Goal: Task Accomplishment & Management: Complete application form

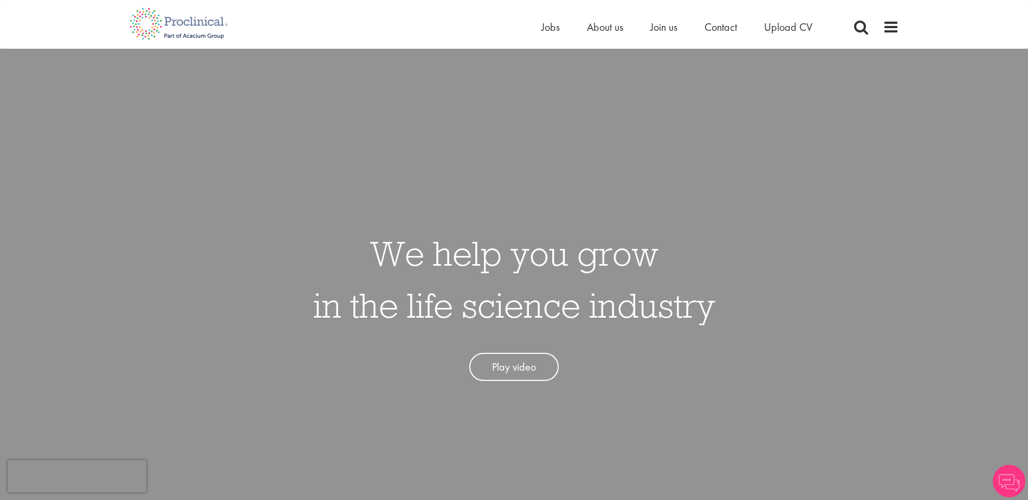
click at [664, 35] on div "Home Jobs About us Join us Contact Upload CV" at bounding box center [690, 30] width 298 height 22
click at [662, 30] on span "Join us" at bounding box center [663, 27] width 27 height 14
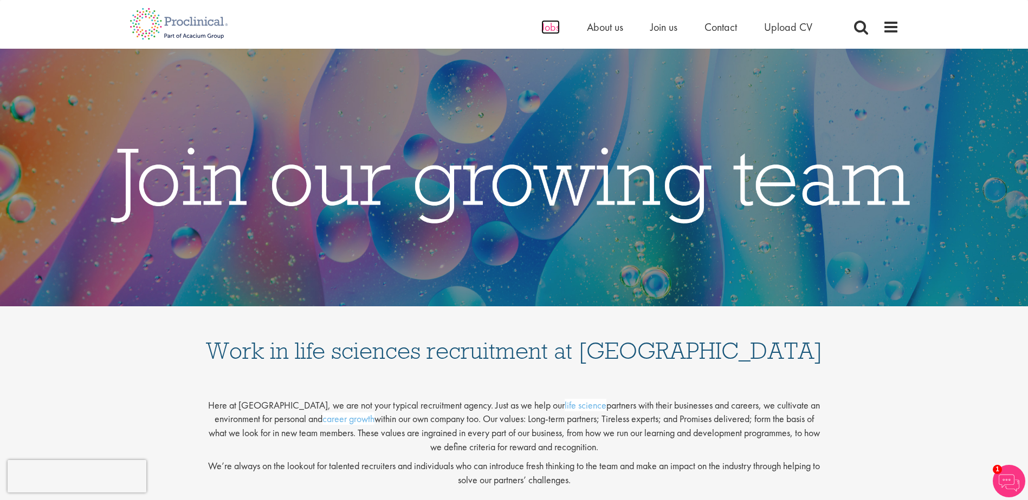
click at [549, 33] on span "Jobs" at bounding box center [550, 27] width 18 height 14
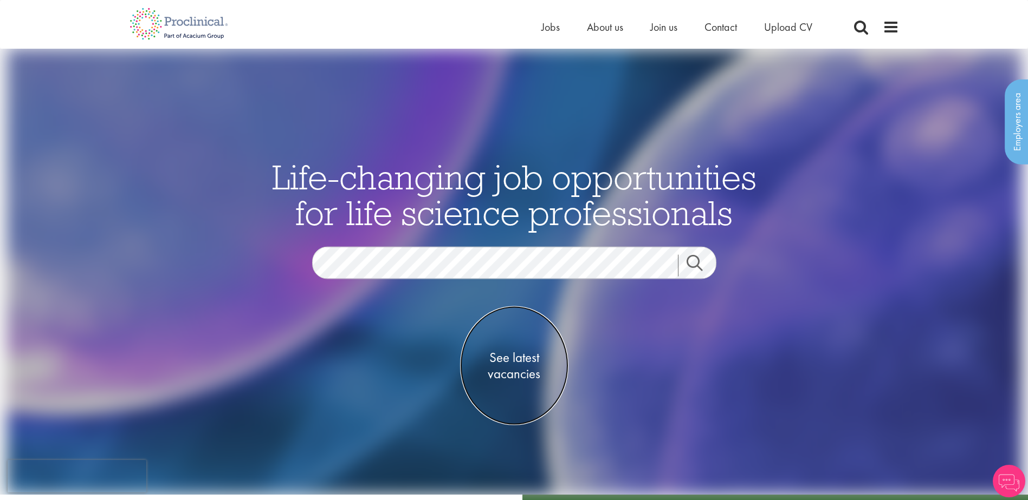
click at [533, 356] on span "See latest vacancies" at bounding box center [514, 366] width 108 height 32
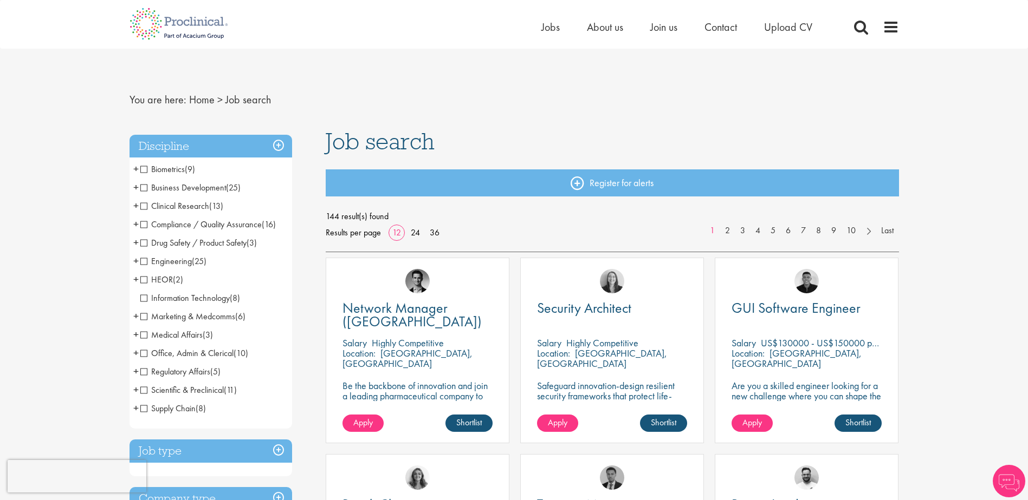
click at [146, 190] on span "Business Development" at bounding box center [183, 187] width 86 height 11
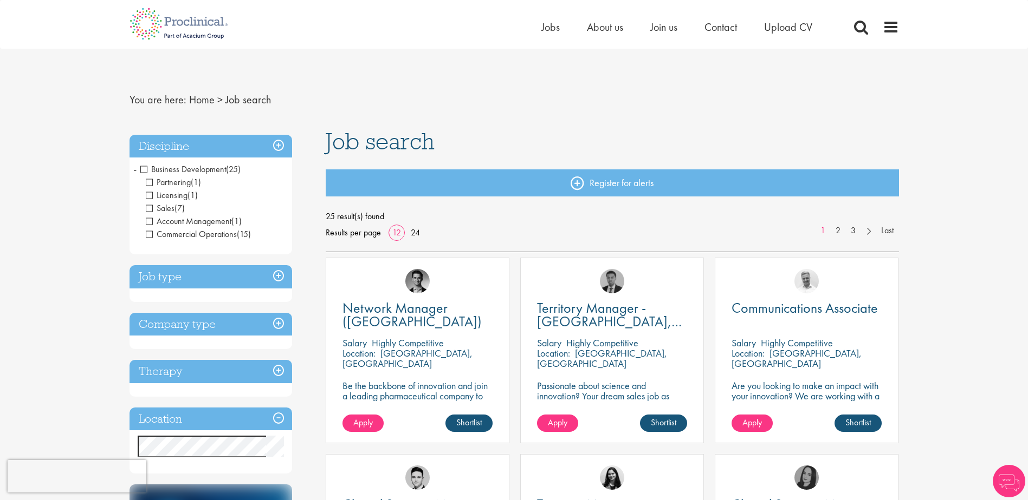
click at [271, 274] on h3 "Job type" at bounding box center [210, 276] width 162 height 23
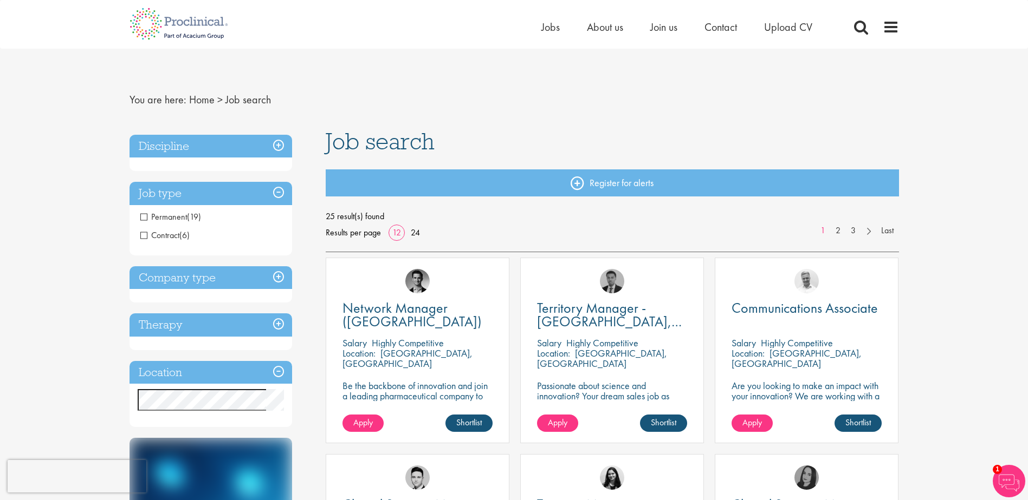
click at [145, 220] on span "Permanent" at bounding box center [163, 216] width 47 height 11
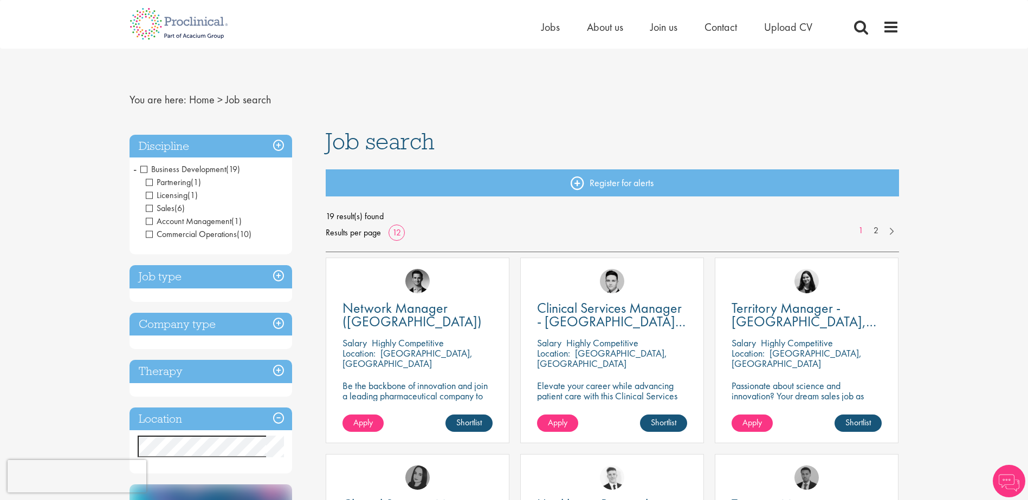
click at [278, 276] on h3 "Job type" at bounding box center [210, 276] width 162 height 23
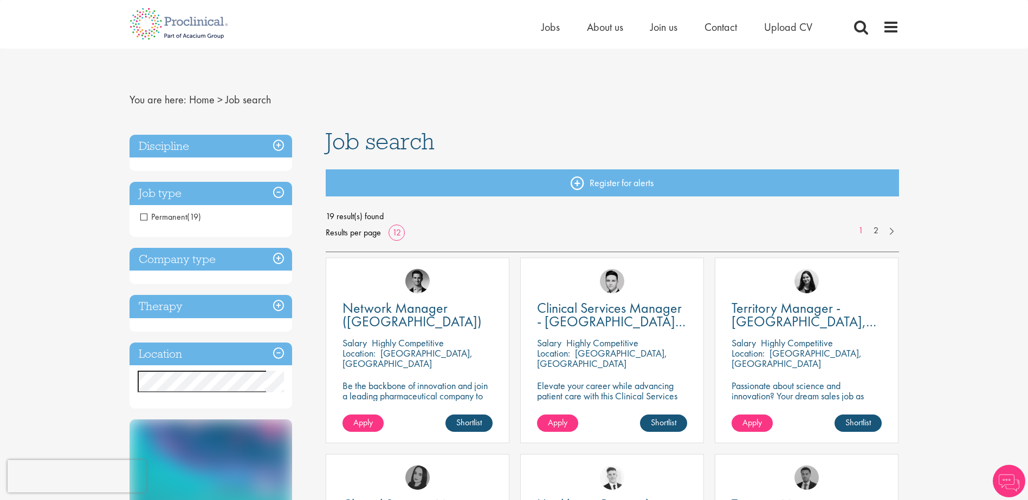
click at [275, 263] on h3 "Company type" at bounding box center [210, 259] width 162 height 23
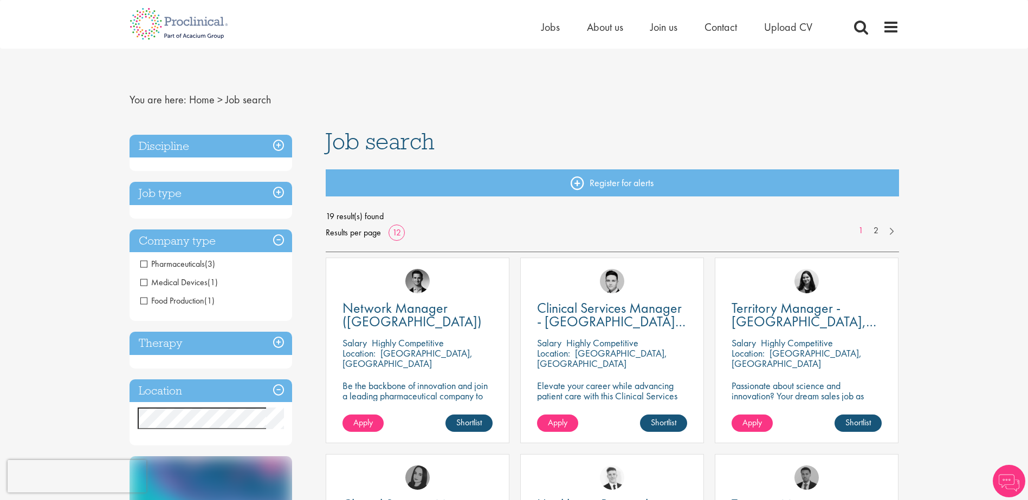
click at [282, 354] on h3 "Therapy" at bounding box center [210, 343] width 162 height 23
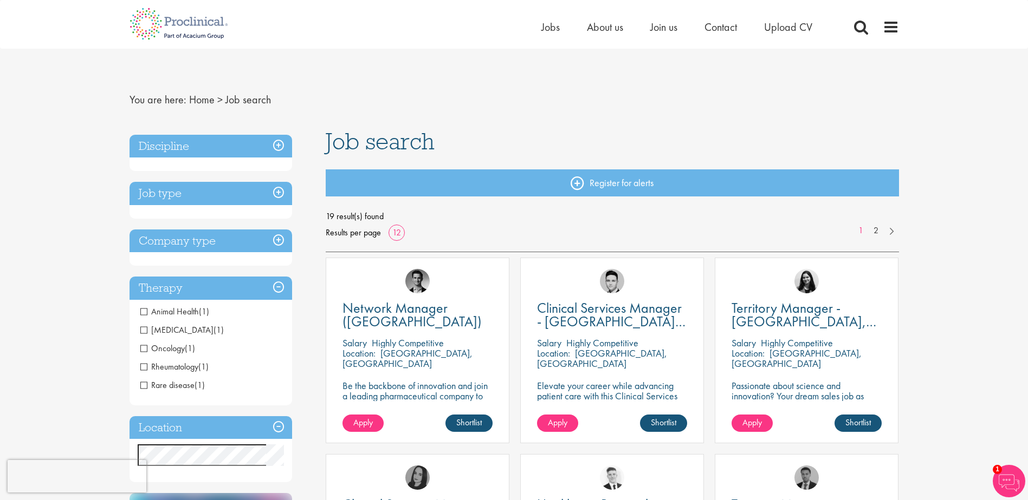
click at [282, 414] on div "Discipline Business Development (19) - + Partnering (1) Licensing (1) Sales (6)…" at bounding box center [210, 309] width 162 height 348
click at [275, 425] on h3 "Location" at bounding box center [210, 428] width 162 height 23
click at [270, 431] on h3 "Location" at bounding box center [210, 428] width 162 height 23
click at [218, 146] on h3 "Discipline" at bounding box center [210, 146] width 162 height 23
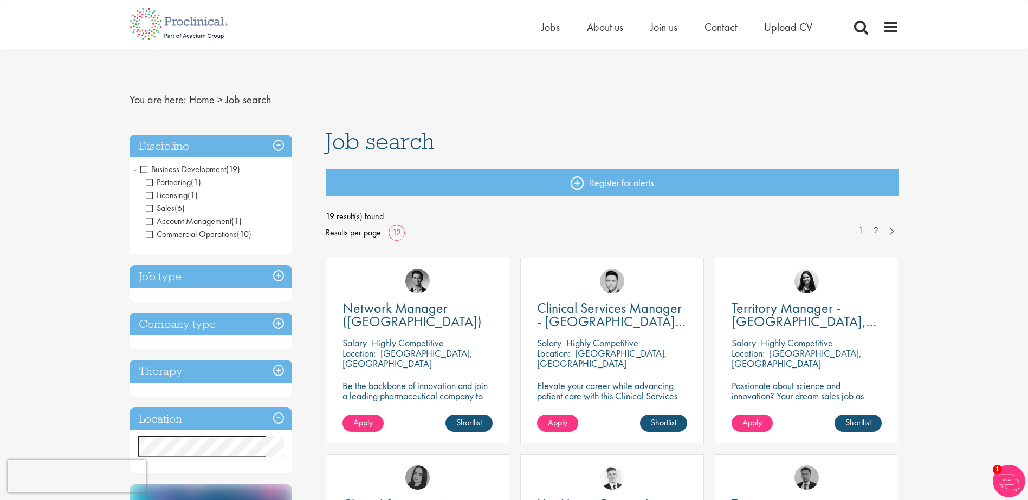
click at [141, 167] on span "Business Development" at bounding box center [183, 169] width 86 height 11
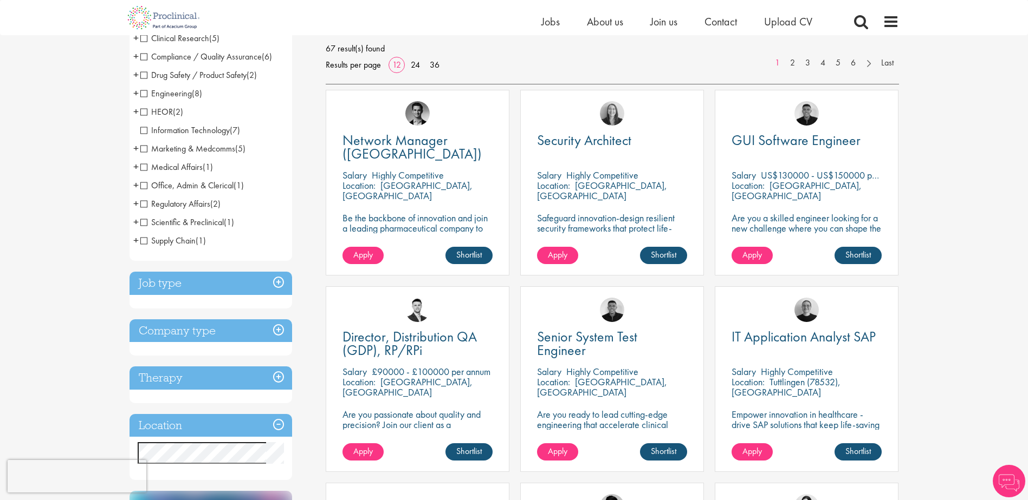
scroll to position [162, 0]
